Goal: Navigation & Orientation: Find specific page/section

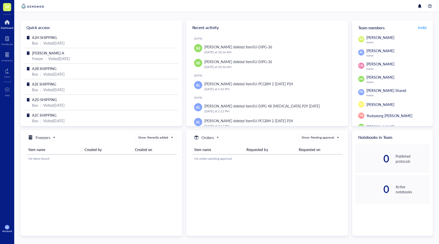
click at [6, 24] on div at bounding box center [7, 22] width 13 height 8
click at [7, 23] on div at bounding box center [7, 22] width 13 height 8
click at [7, 55] on div at bounding box center [7, 55] width 11 height 8
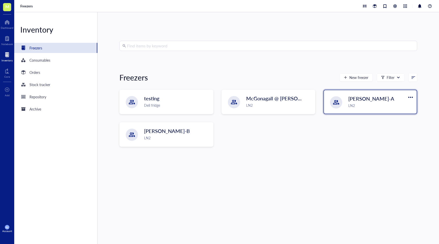
click at [358, 102] on div "LN2" at bounding box center [381, 105] width 65 height 6
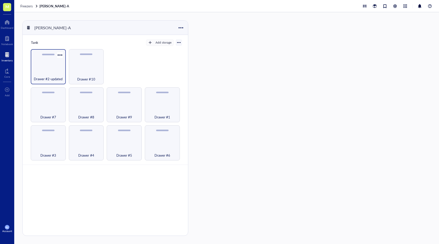
click at [45, 68] on div "Drawer #2-updated" at bounding box center [48, 66] width 35 height 35
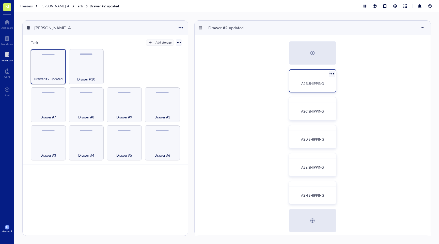
click at [323, 85] on span "A2B SHIPPING" at bounding box center [313, 83] width 23 height 5
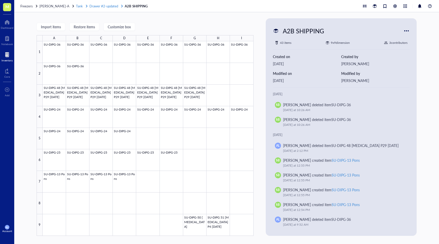
click at [103, 5] on span "Drawer #2-updated" at bounding box center [104, 6] width 29 height 5
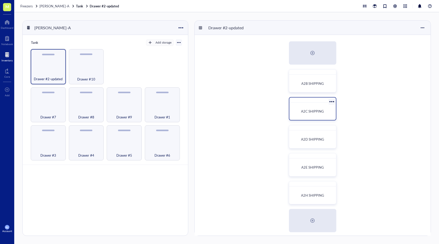
click at [312, 114] on div "A2C SHIPPING" at bounding box center [313, 111] width 42 height 13
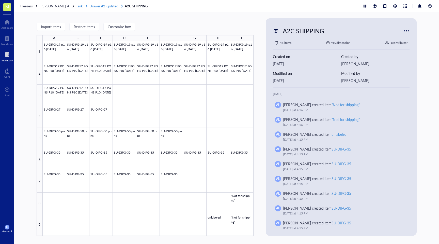
click at [99, 7] on span "Drawer #2-updated" at bounding box center [104, 6] width 29 height 5
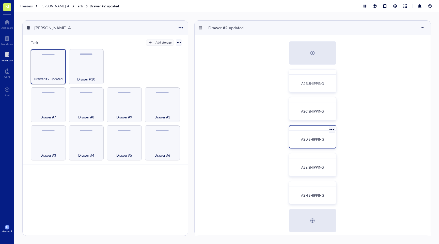
click at [318, 140] on span "A2D SHIPPING" at bounding box center [312, 139] width 23 height 5
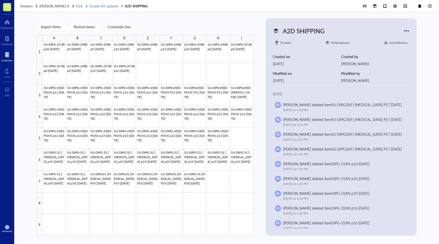
click at [106, 7] on span "Drawer #2-updated" at bounding box center [104, 6] width 29 height 5
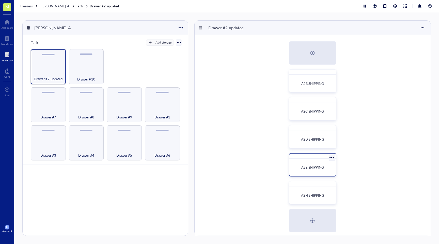
click at [309, 166] on span "A2E SHIPPING" at bounding box center [313, 167] width 23 height 5
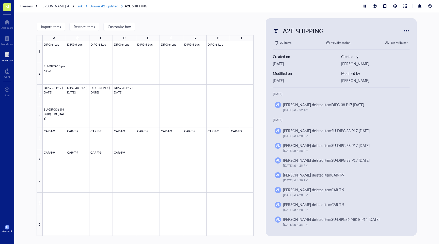
click at [106, 5] on span "Drawer #2-updated" at bounding box center [104, 6] width 29 height 5
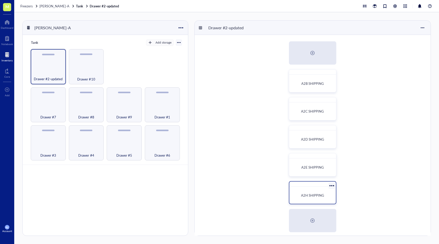
click at [315, 193] on span "A2H SHIPPING" at bounding box center [312, 194] width 23 height 5
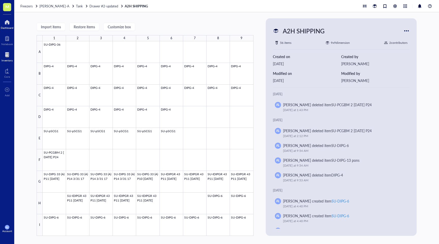
click at [9, 22] on div at bounding box center [7, 22] width 13 height 8
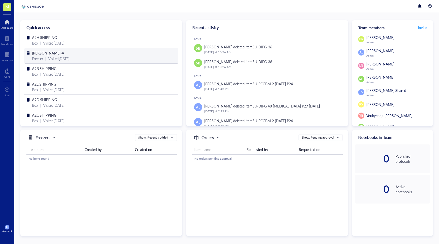
click at [57, 57] on div "Visited [DATE]" at bounding box center [58, 59] width 21 height 6
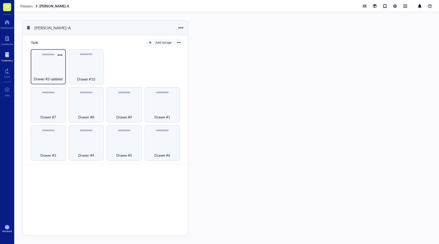
click at [59, 70] on div "Drawer #2-updated" at bounding box center [48, 66] width 35 height 35
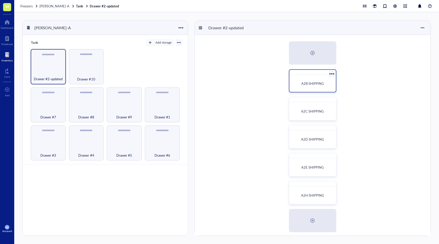
click at [314, 85] on span "A2B SHIPPING" at bounding box center [313, 83] width 23 height 5
